Goal: Navigation & Orientation: Find specific page/section

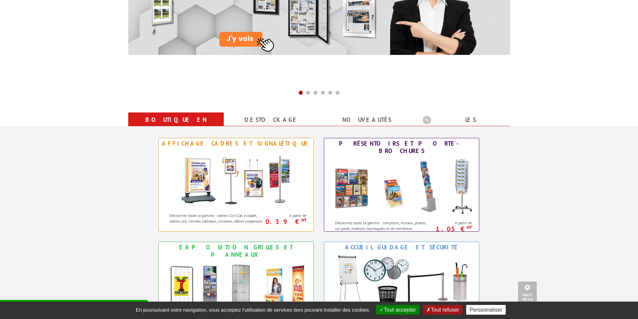
scroll to position [234, 0]
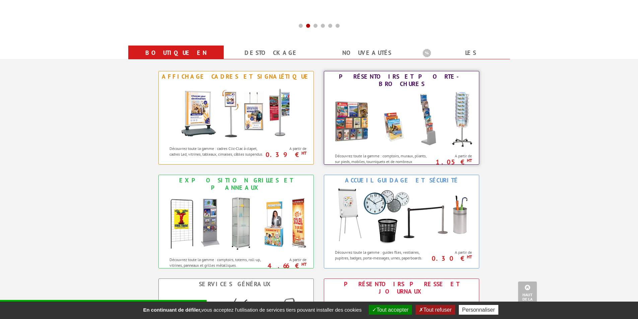
click at [441, 110] on img at bounding box center [401, 119] width 147 height 60
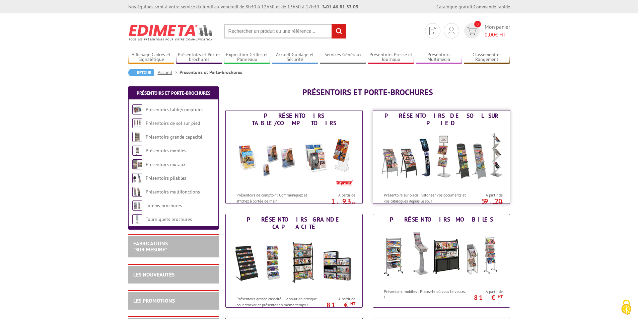
click at [452, 136] on img at bounding box center [441, 159] width 124 height 60
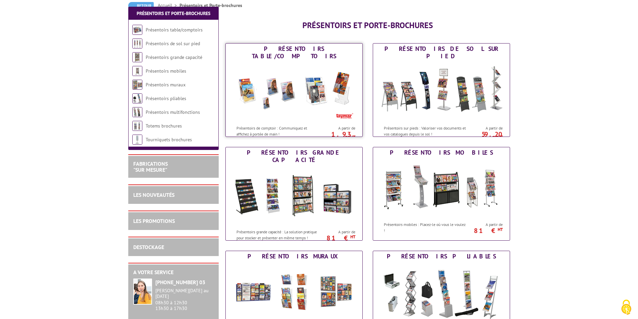
scroll to position [100, 0]
